Goal: Navigation & Orientation: Find specific page/section

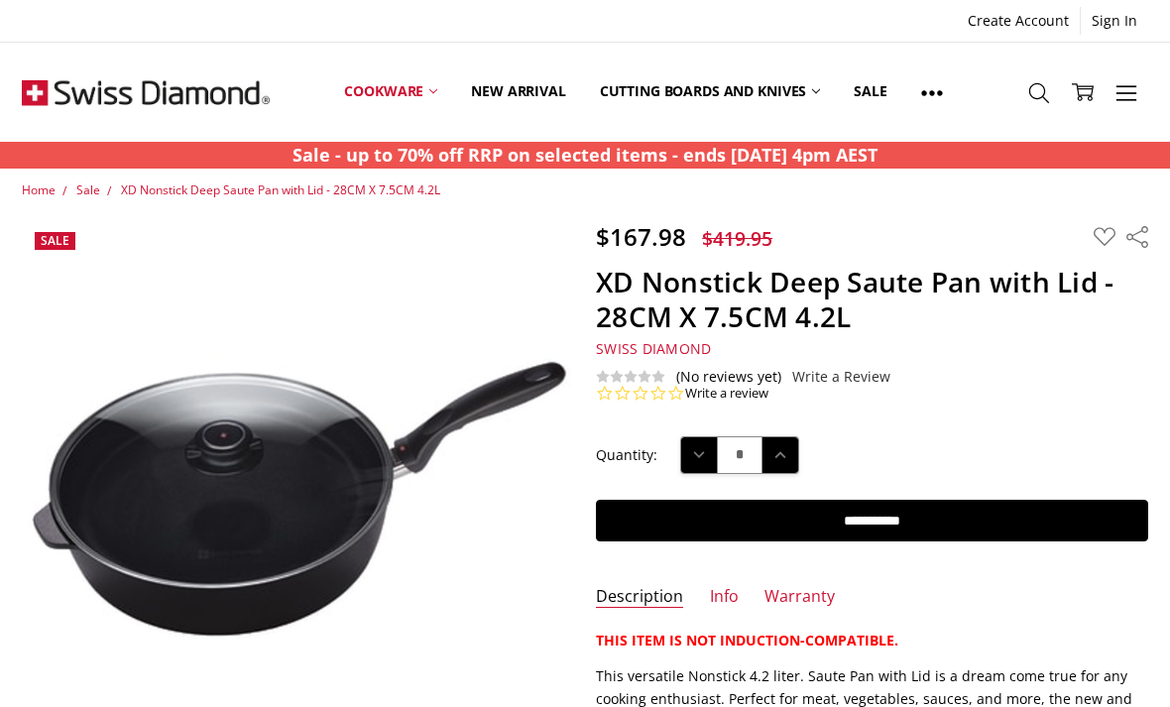
click at [97, 189] on span "Sale" at bounding box center [88, 190] width 24 height 17
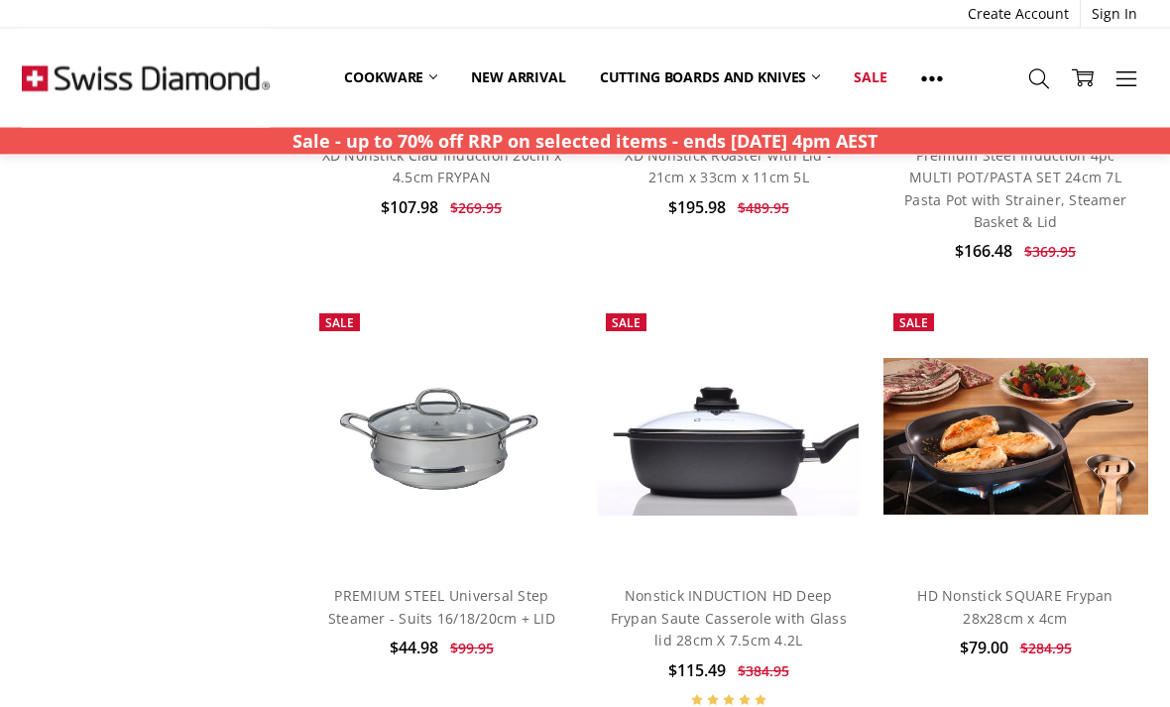
scroll to position [5378, 0]
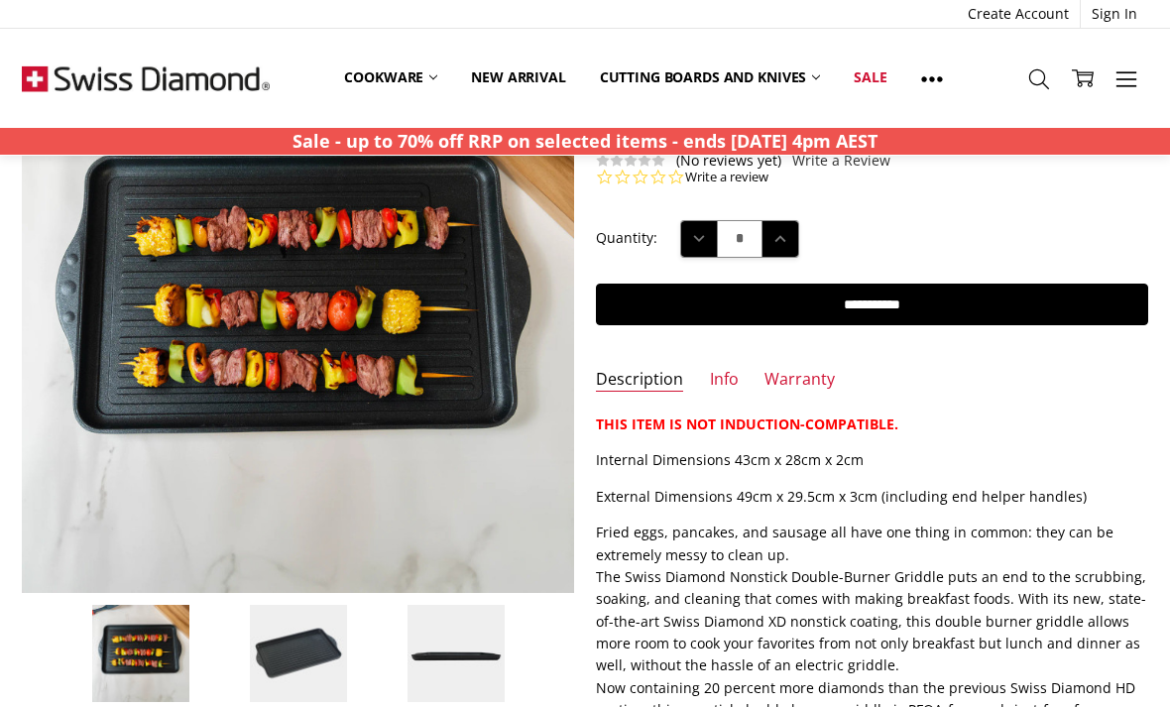
scroll to position [172, 0]
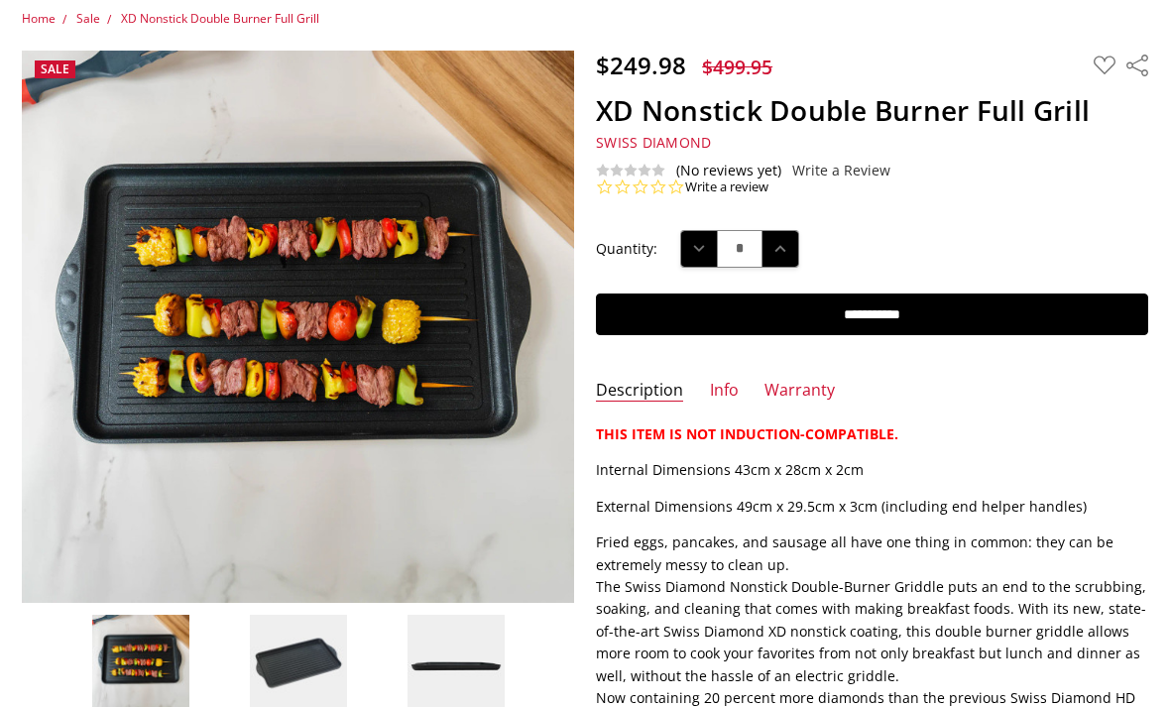
click at [283, 682] on img at bounding box center [298, 663] width 99 height 99
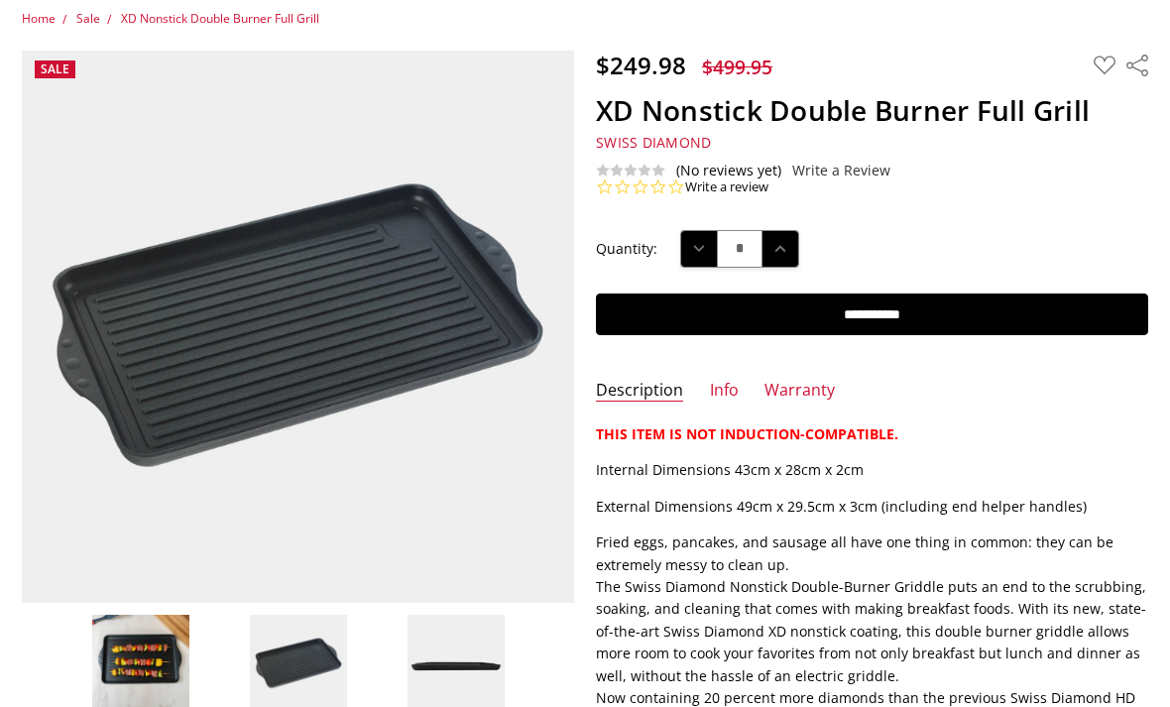
click at [461, 663] on img at bounding box center [456, 663] width 99 height 99
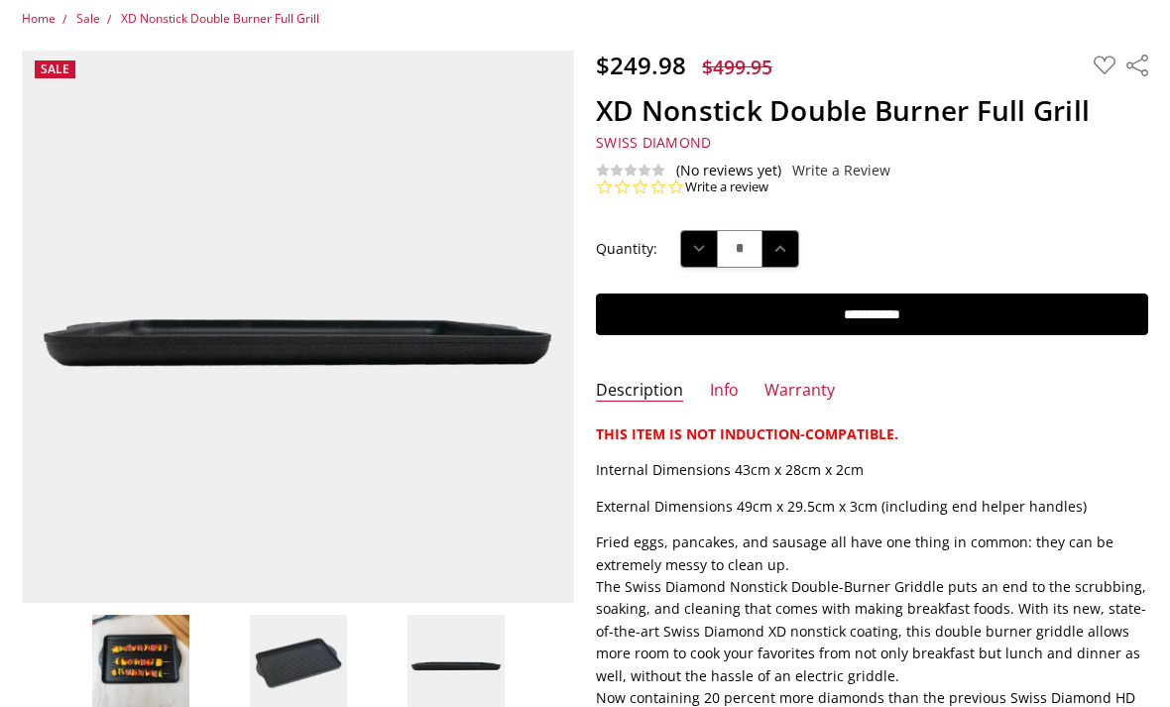
click at [324, 650] on img at bounding box center [298, 663] width 99 height 99
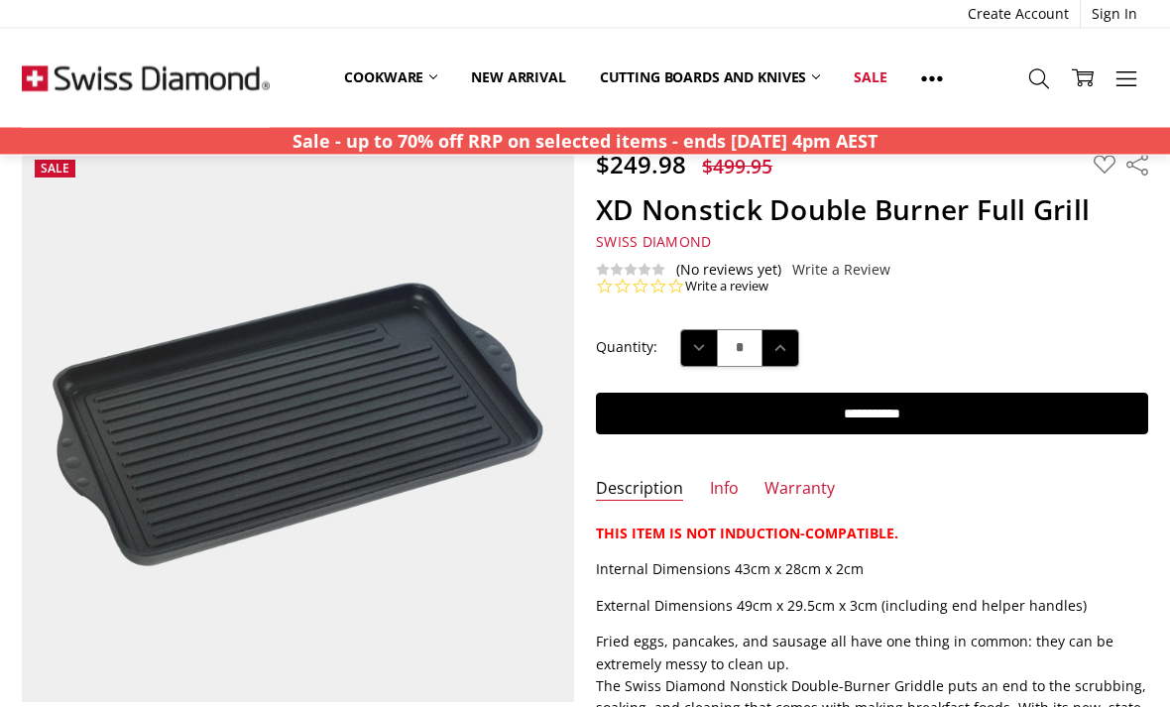
scroll to position [0, 0]
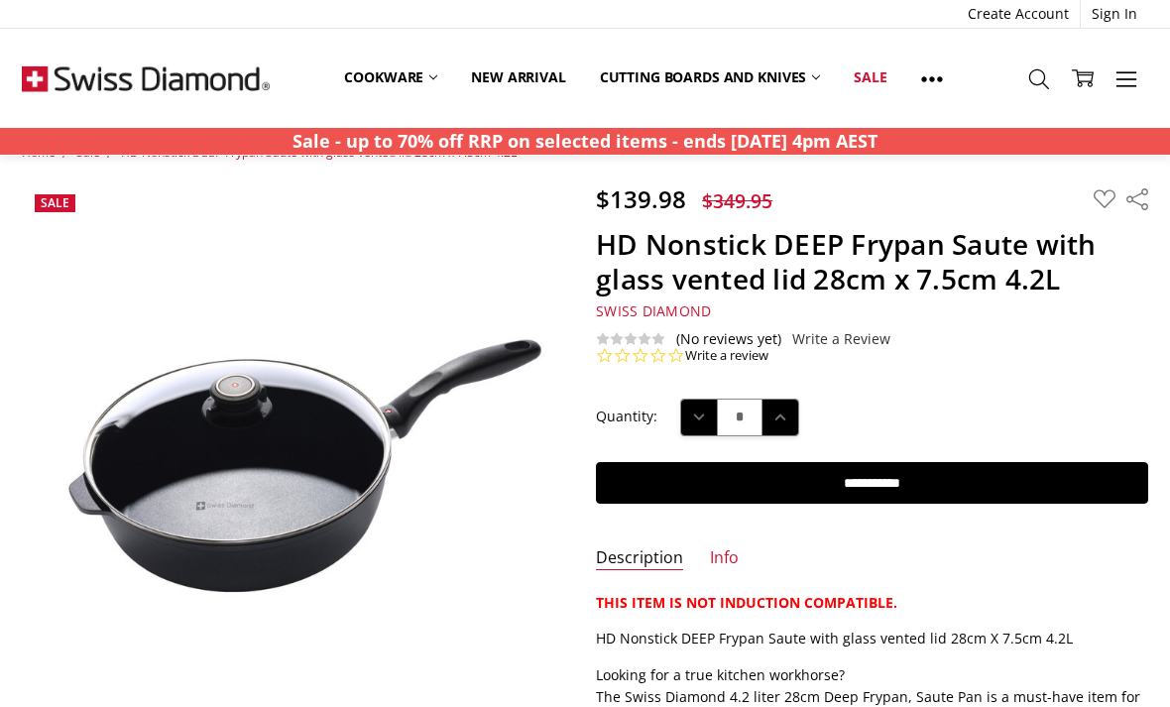
scroll to position [39, 0]
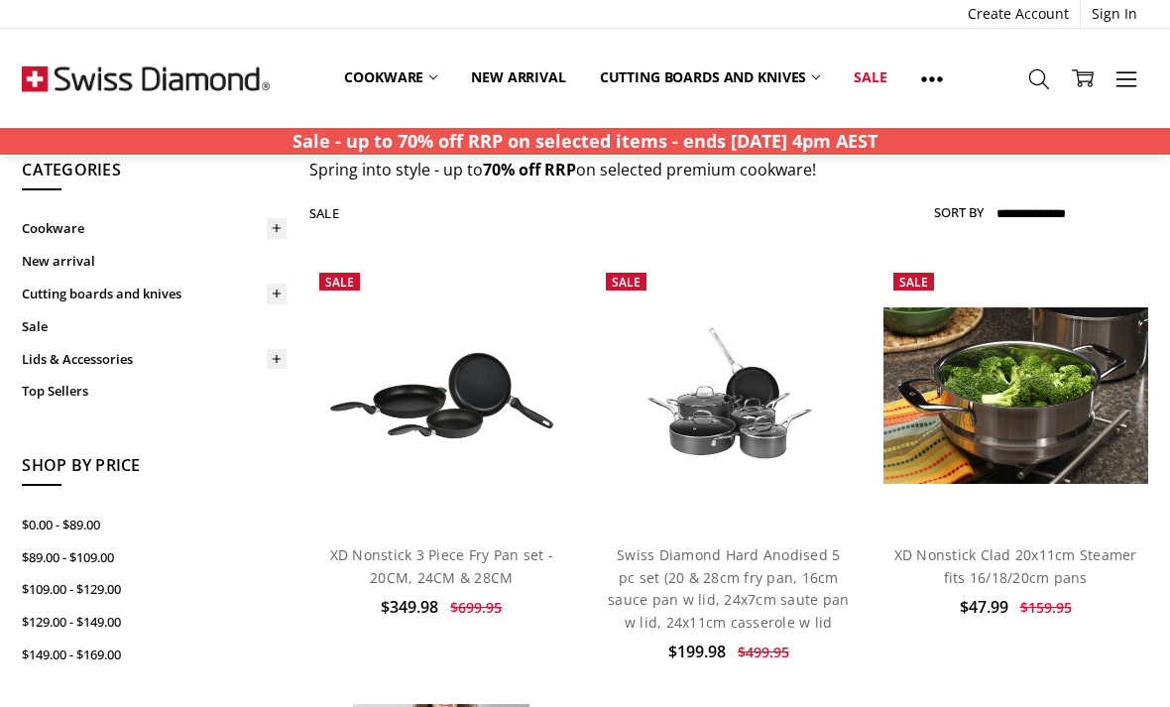
scroll to position [68, 0]
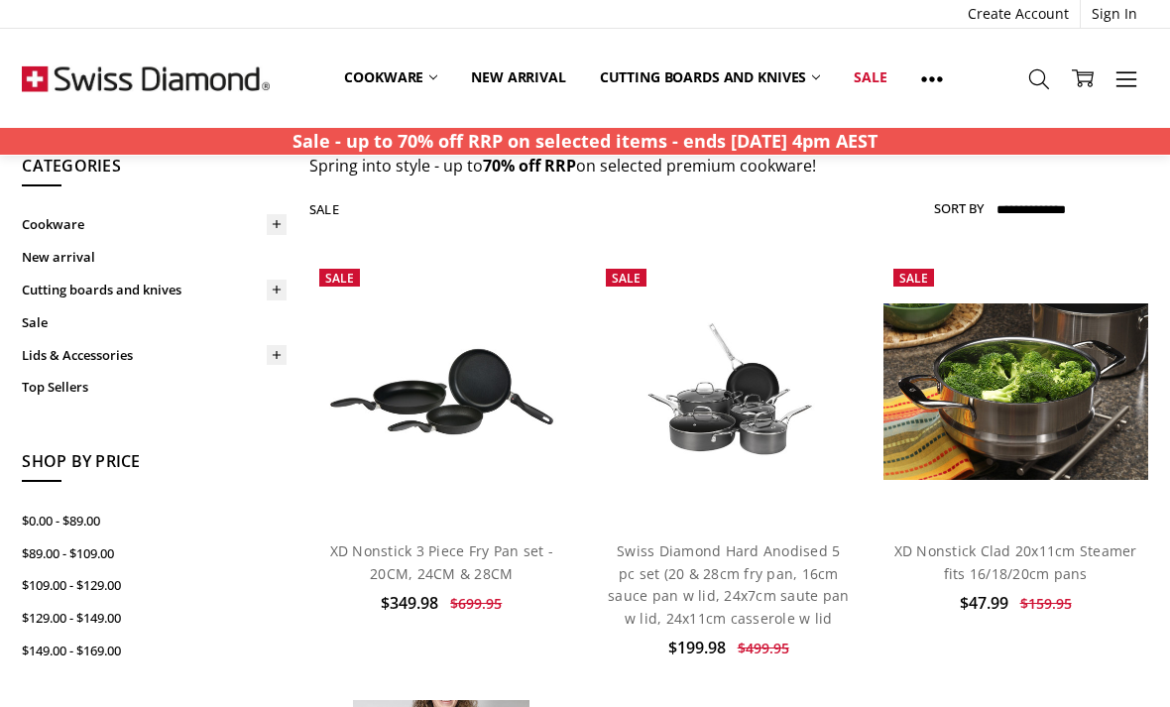
click at [279, 229] on icon at bounding box center [277, 224] width 15 height 15
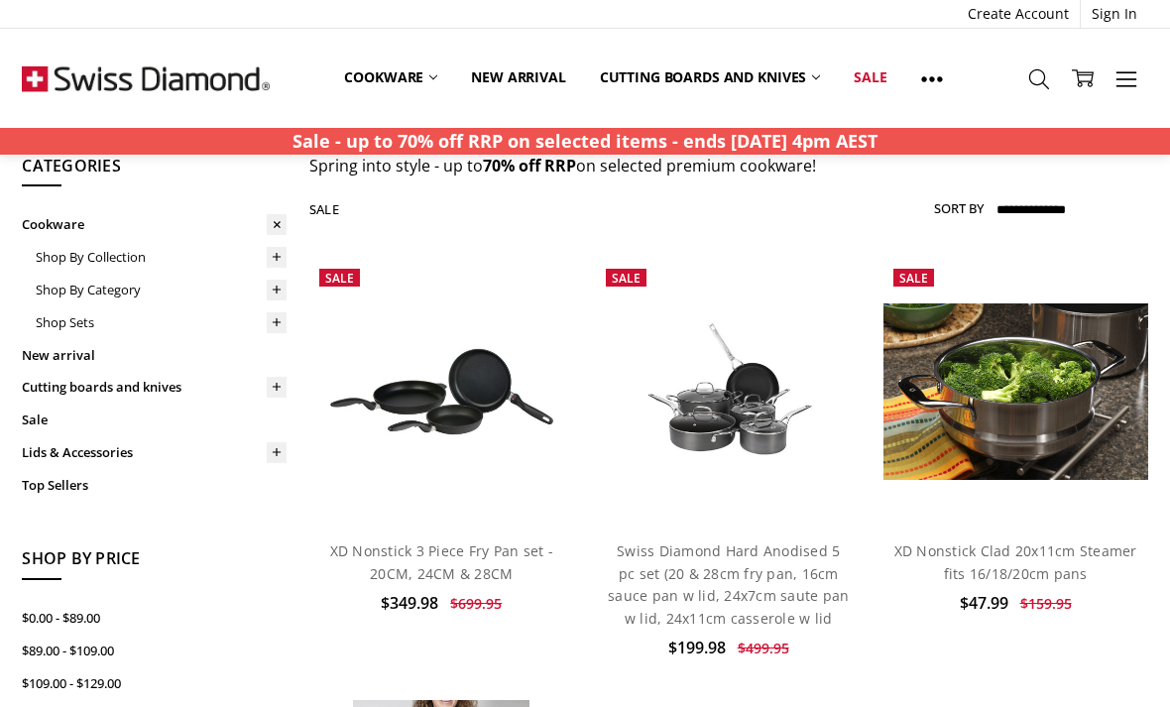
click at [279, 258] on icon at bounding box center [277, 257] width 15 height 15
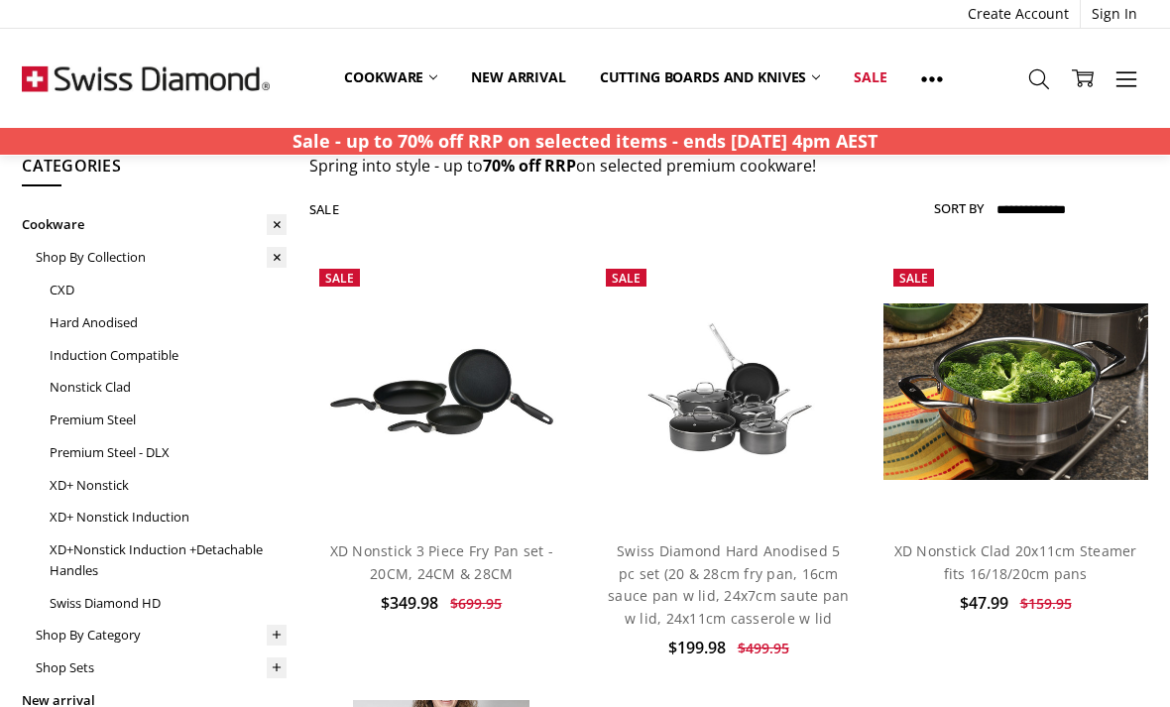
click at [115, 481] on link "XD+ Nonstick" at bounding box center [168, 485] width 237 height 33
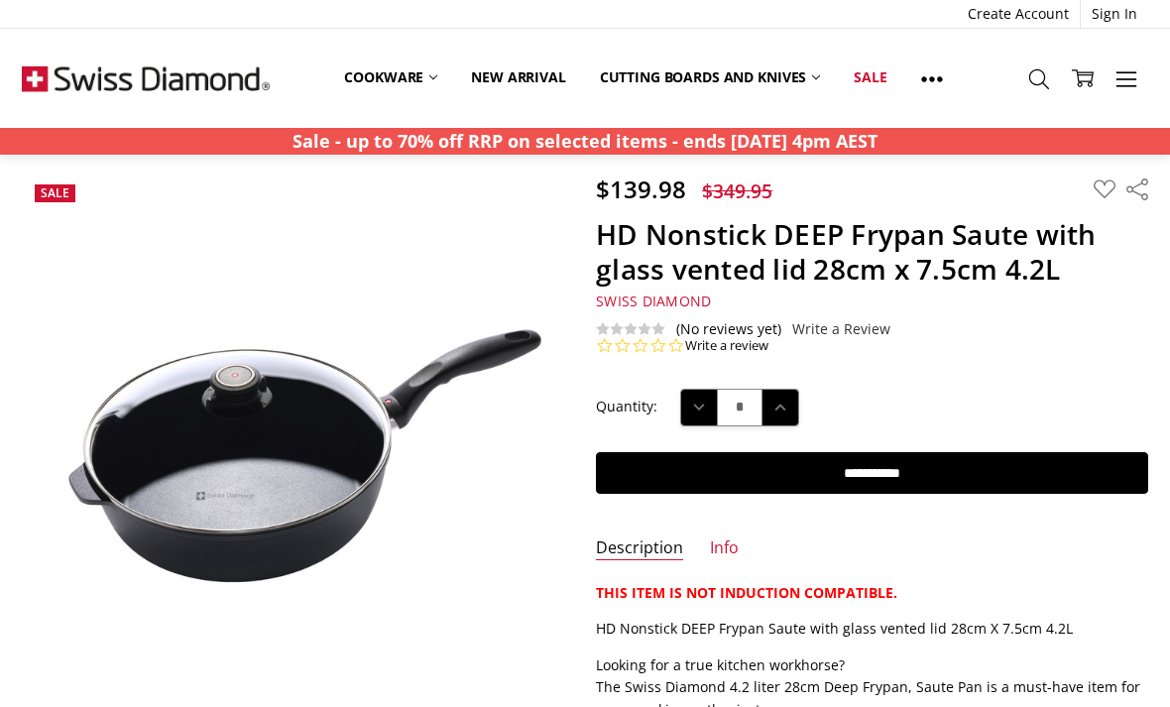
scroll to position [49, 0]
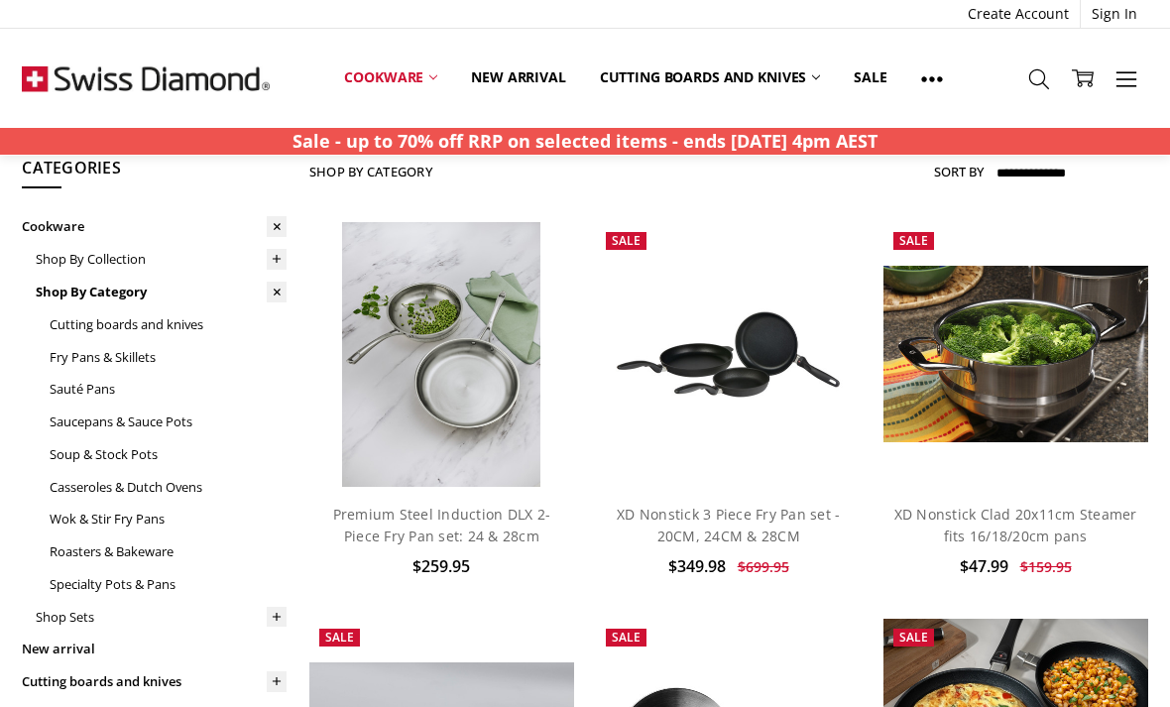
scroll to position [2, 0]
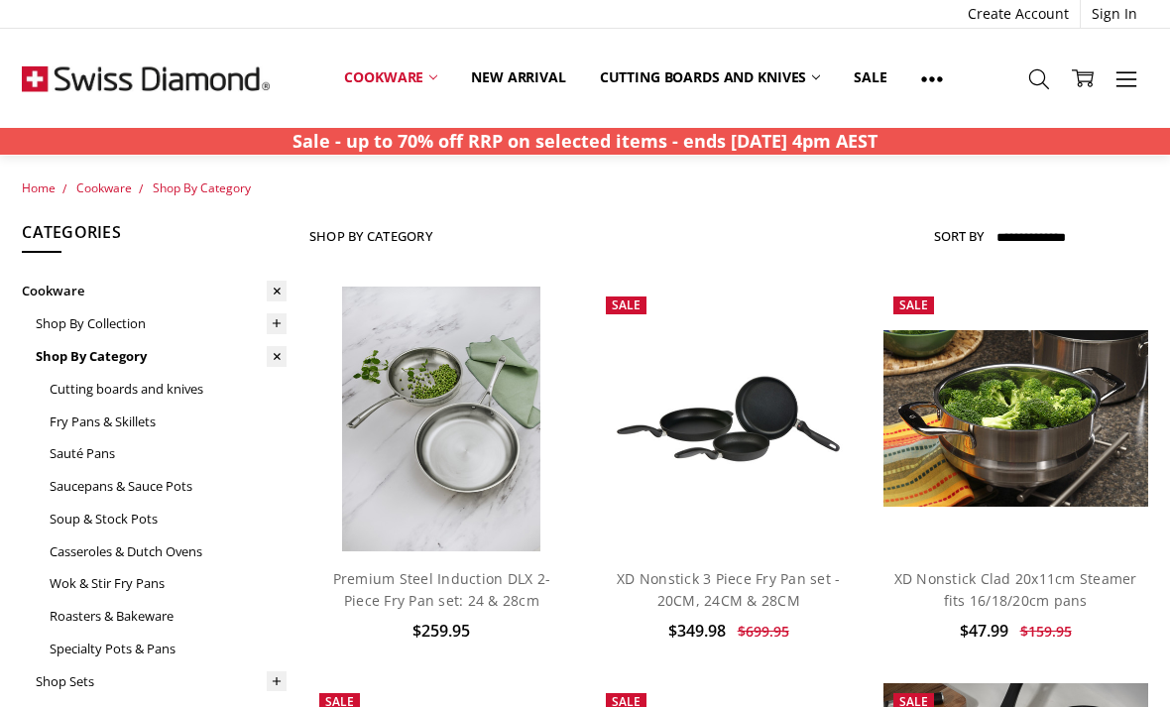
click at [274, 323] on icon at bounding box center [277, 323] width 15 height 15
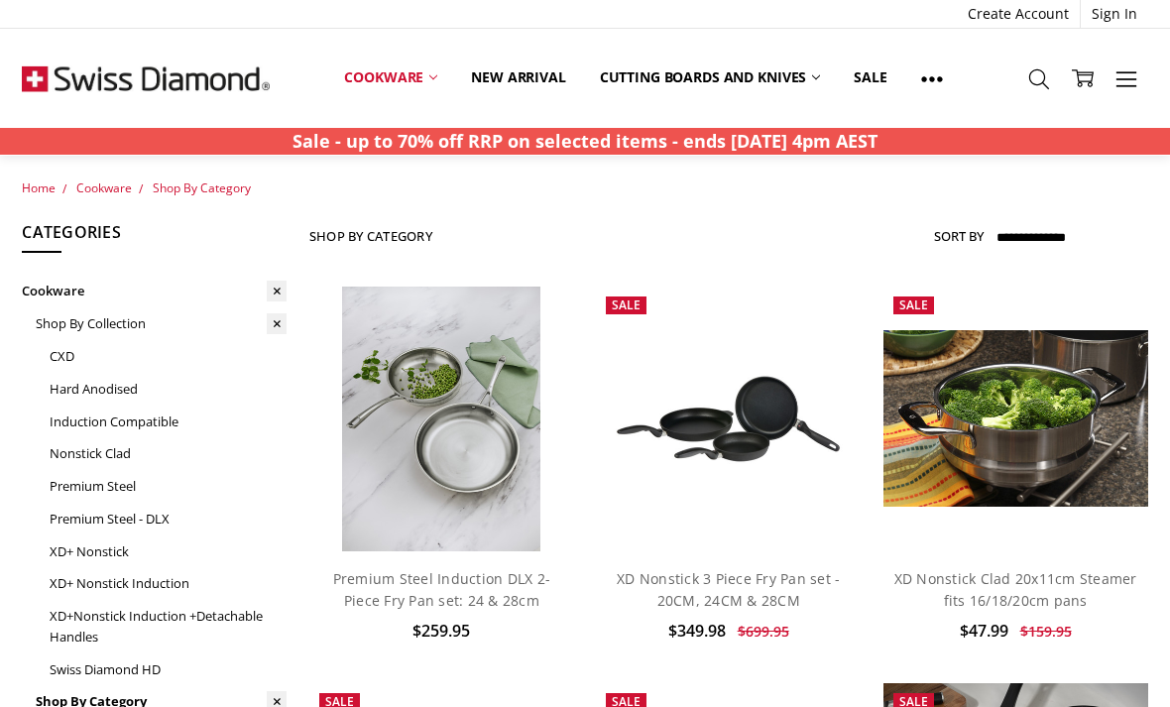
click at [121, 540] on link "XD+ Nonstick" at bounding box center [168, 552] width 237 height 33
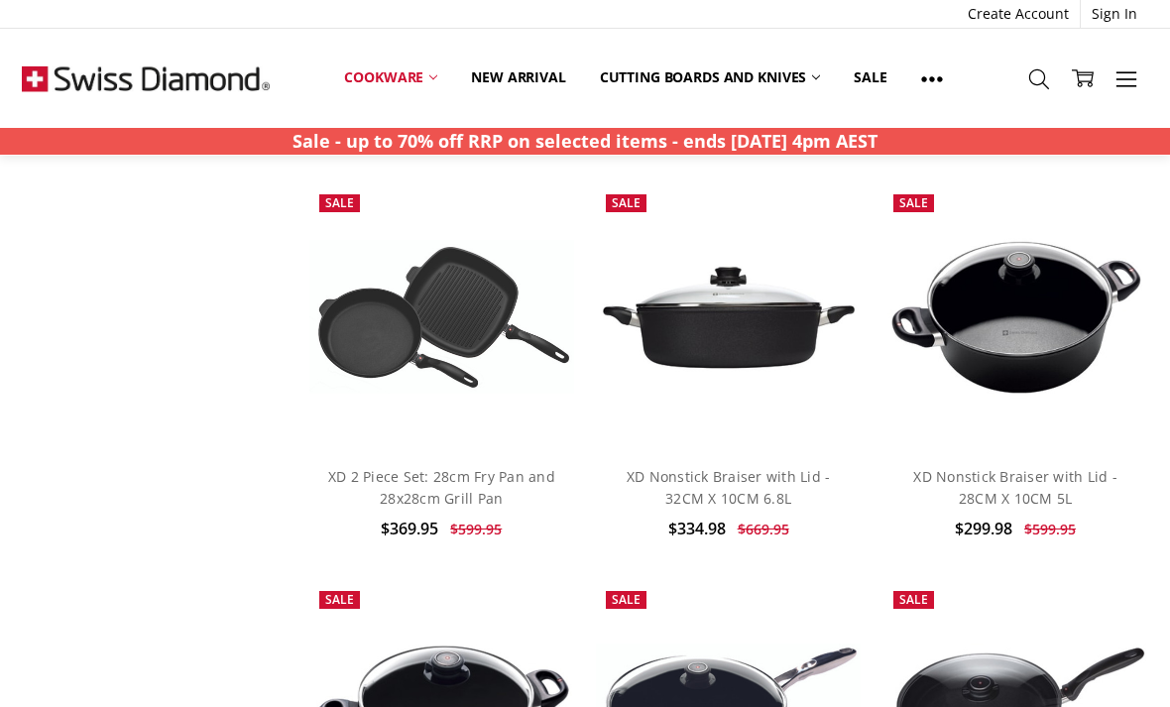
scroll to position [2582, 0]
